Goal: Transaction & Acquisition: Purchase product/service

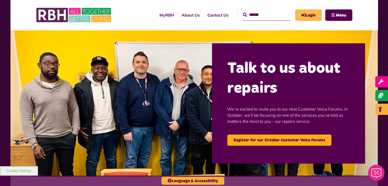
click at [311, 15] on link "Login" at bounding box center [308, 14] width 27 height 11
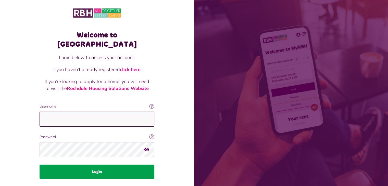
type input "**********"
click at [115, 165] on button "Login" at bounding box center [97, 172] width 115 height 14
click at [96, 165] on button "Login" at bounding box center [97, 172] width 115 height 14
click at [100, 165] on button "Login" at bounding box center [97, 172] width 115 height 14
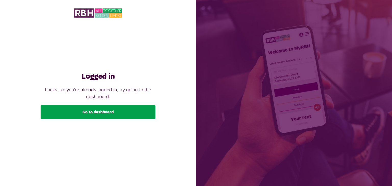
click at [94, 111] on link "Go to dashboard" at bounding box center [98, 112] width 115 height 14
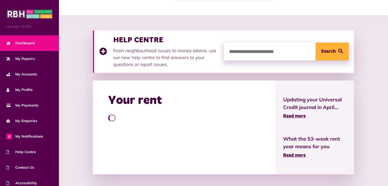
scroll to position [51, 0]
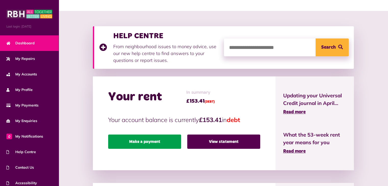
click at [157, 142] on link "Make a payment" at bounding box center [144, 142] width 73 height 14
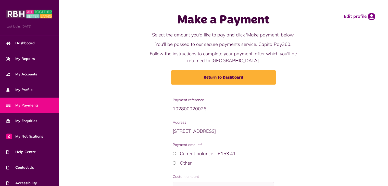
scroll to position [26, 0]
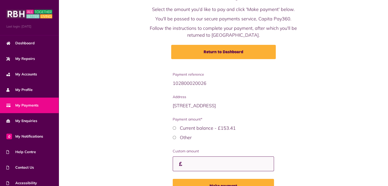
click at [192, 163] on input "Custom amount" at bounding box center [223, 164] width 101 height 15
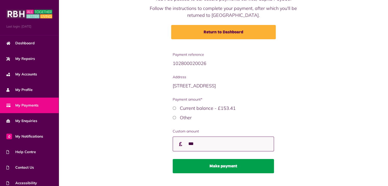
scroll to position [51, 0]
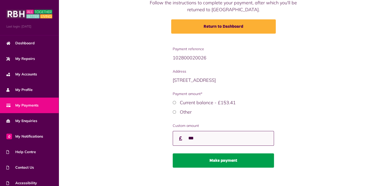
type input "***"
click at [213, 164] on button "Make payment" at bounding box center [223, 161] width 101 height 14
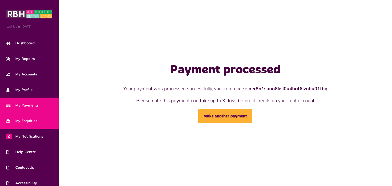
click at [39, 120] on link "My Enquiries" at bounding box center [29, 121] width 59 height 16
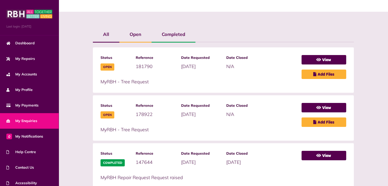
scroll to position [128, 0]
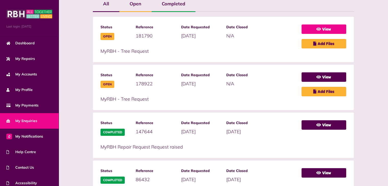
click at [322, 29] on link "View" at bounding box center [324, 29] width 45 height 9
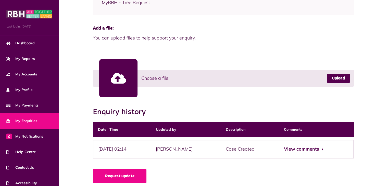
scroll to position [116, 0]
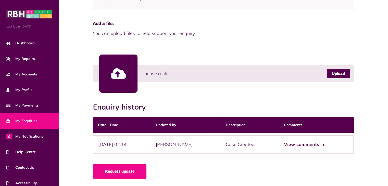
click at [324, 144] on button "View comments" at bounding box center [304, 144] width 40 height 7
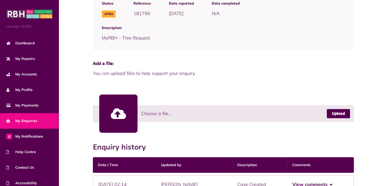
scroll to position [76, 0]
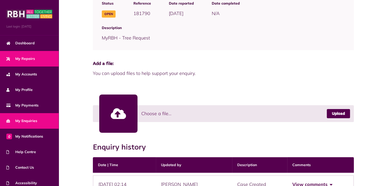
click at [38, 60] on link "My Repairs" at bounding box center [29, 59] width 59 height 16
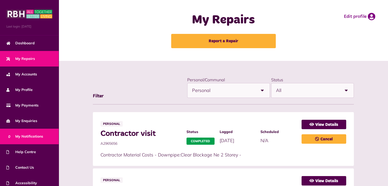
click at [39, 139] on link "0 My Notifications" at bounding box center [29, 137] width 59 height 16
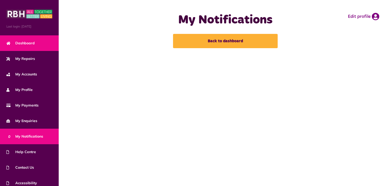
click at [34, 43] on span "Dashboard" at bounding box center [20, 43] width 28 height 5
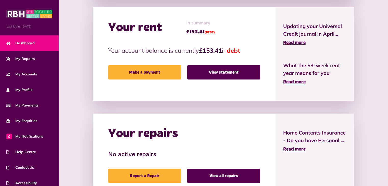
scroll to position [128, 0]
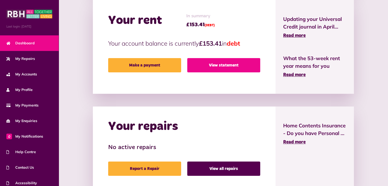
click at [228, 67] on link "View statement" at bounding box center [223, 65] width 73 height 14
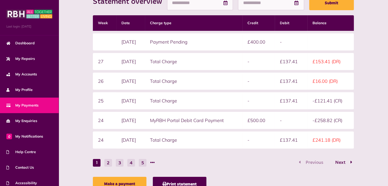
scroll to position [102, 0]
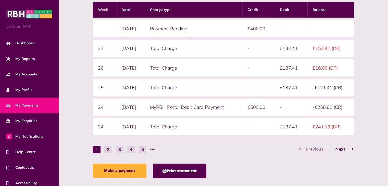
click at [341, 148] on span "Next" at bounding box center [341, 149] width 18 height 5
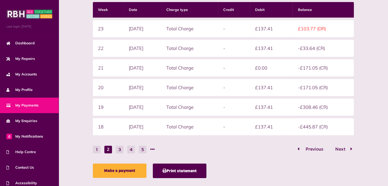
click at [298, 148] on icon "Go to page 1" at bounding box center [299, 149] width 2 height 5
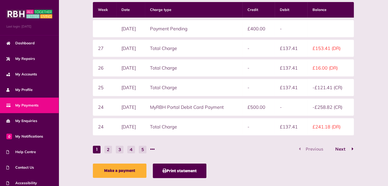
click at [349, 147] on button "Next" at bounding box center [342, 149] width 24 height 7
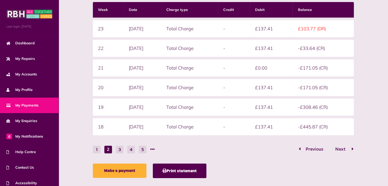
click at [349, 147] on button "Next" at bounding box center [342, 149] width 24 height 7
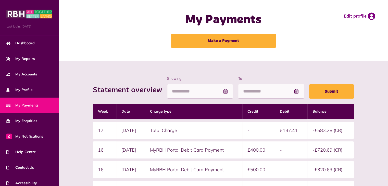
scroll to position [0, 0]
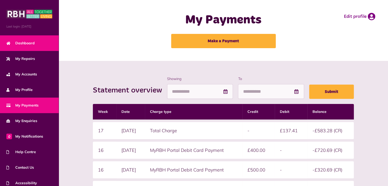
click at [26, 43] on span "Dashboard" at bounding box center [20, 43] width 28 height 5
